Goal: Find specific page/section: Find specific page/section

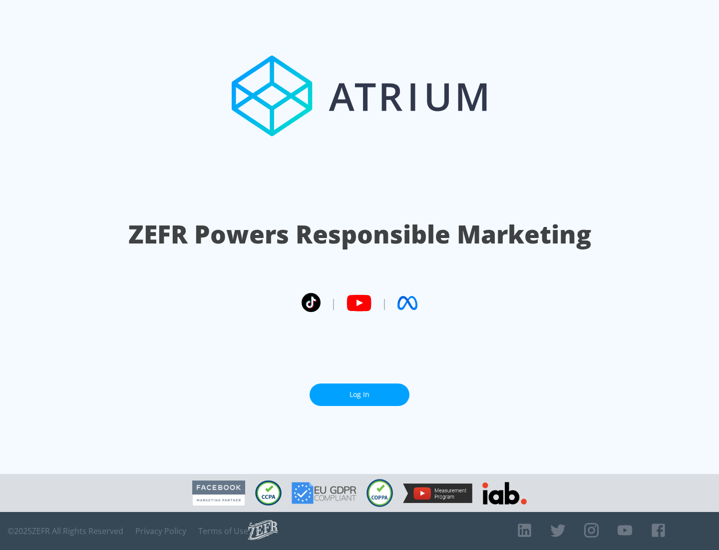
click at [360, 390] on link "Log In" at bounding box center [360, 394] width 100 height 22
